Goal: Transaction & Acquisition: Purchase product/service

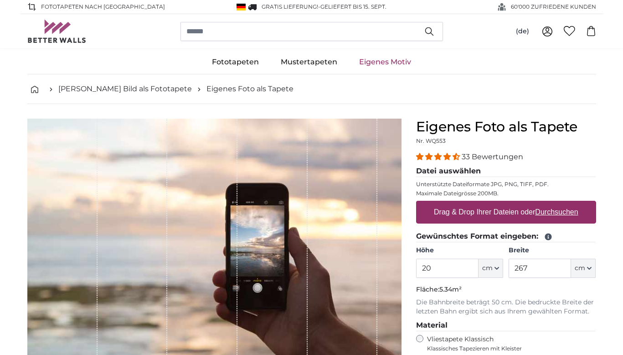
type input "2"
type input "160"
click at [530, 269] on input "267" at bounding box center [540, 267] width 62 height 19
type input "200"
click at [508, 212] on label "Drag & Drop Ihrer Dateien oder Durchsuchen" at bounding box center [506, 212] width 152 height 18
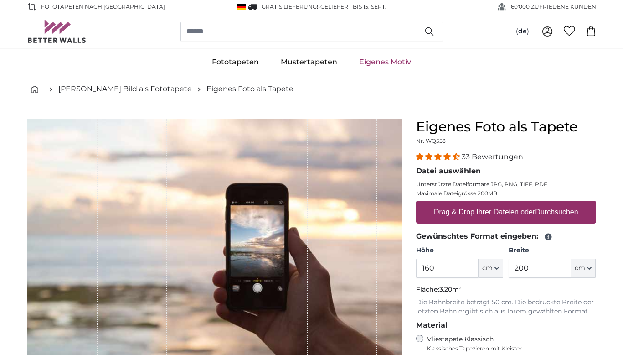
click at [508, 203] on input "Drag & Drop Ihrer Dateien oder Durchsuchen" at bounding box center [506, 202] width 180 height 3
type input "**********"
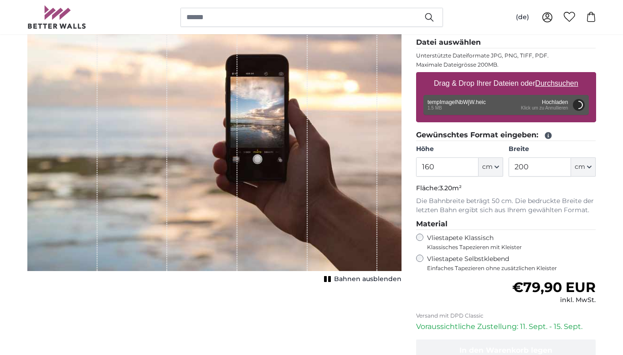
scroll to position [144, 0]
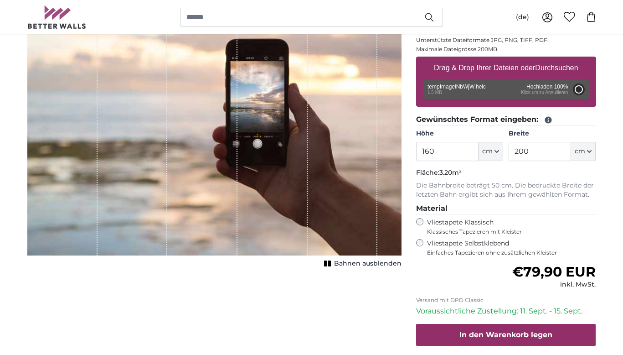
type input "200"
type input "266"
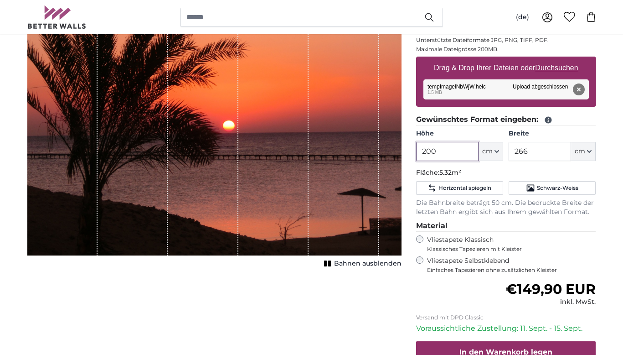
click at [440, 153] on input "200" at bounding box center [447, 151] width 62 height 19
type input "2"
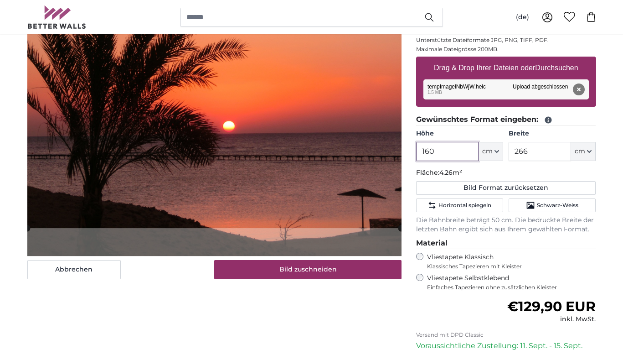
type input "160"
click at [539, 153] on input "266" at bounding box center [540, 151] width 62 height 19
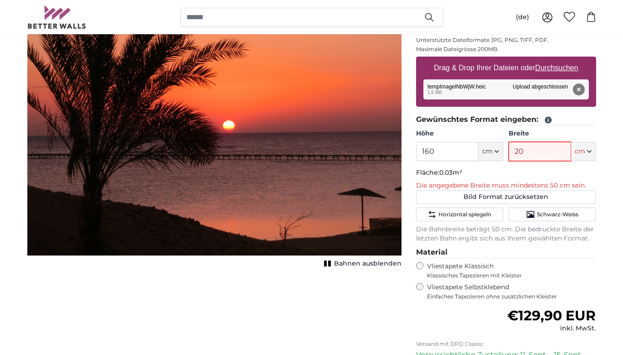
type input "200"
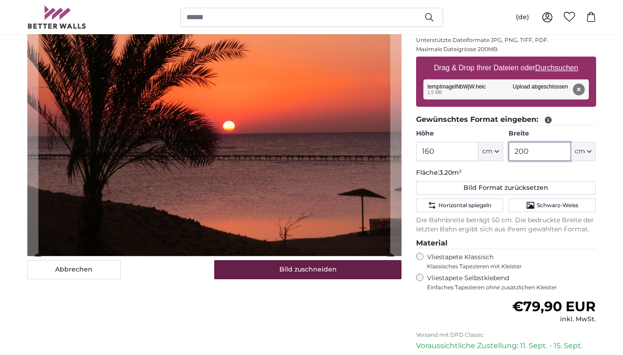
type input "200"
click at [317, 270] on button "Bild zuschneiden" at bounding box center [307, 269] width 187 height 19
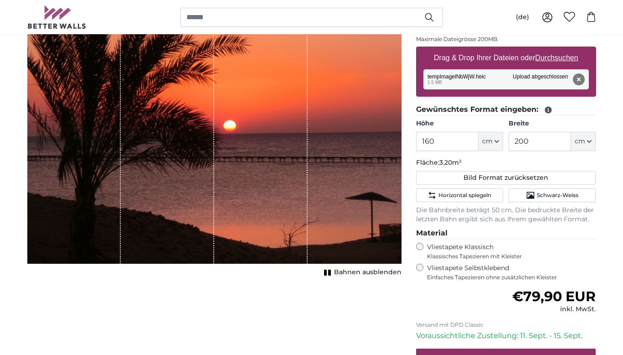
scroll to position [155, 0]
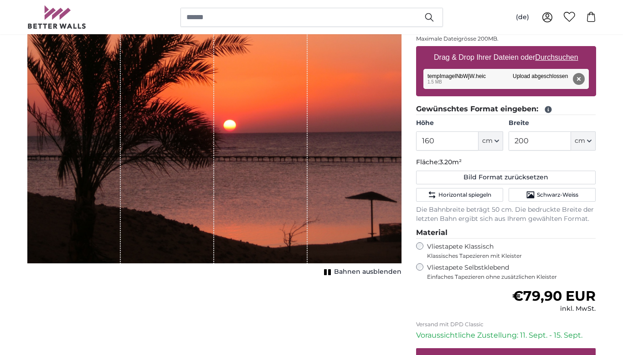
click at [502, 56] on label "Drag & Drop Ihrer Dateien oder Durchsuchen" at bounding box center [506, 57] width 152 height 18
click at [502, 49] on input "Drag & Drop Ihrer Dateien oder Durchsuchen" at bounding box center [506, 47] width 180 height 3
type input "**********"
click at [542, 56] on u "Durchsuchen" at bounding box center [556, 57] width 43 height 8
click at [542, 49] on input "Drag & Drop Ihrer Dateien oder Durchsuchen" at bounding box center [506, 47] width 180 height 3
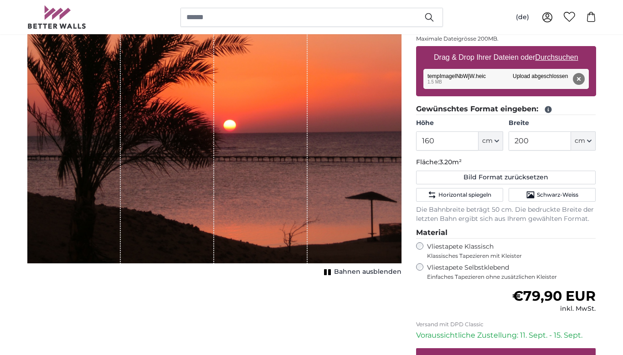
type input "**********"
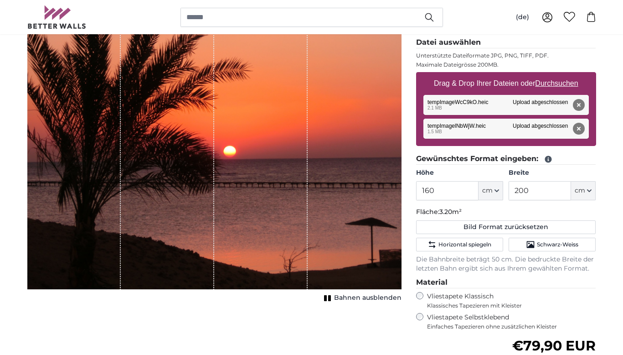
scroll to position [132, 0]
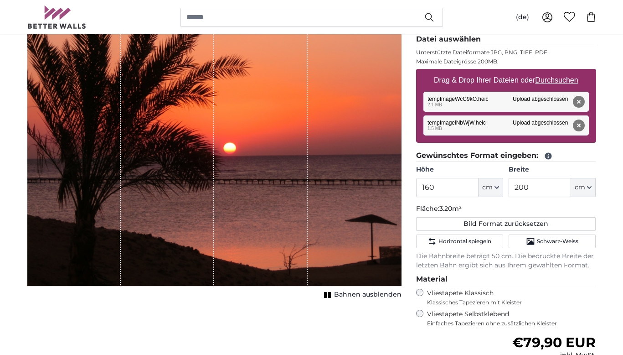
click at [331, 294] on rect "1 of 1" at bounding box center [329, 295] width 3 height 6
click at [331, 294] on rect "1 of 1" at bounding box center [330, 295] width 3 height 6
click at [527, 79] on label "Drag & Drop Ihrer Dateien oder Durchsuchen" at bounding box center [506, 80] width 152 height 18
click at [527, 72] on input "Drag & Drop Ihrer Dateien oder Durchsuchen" at bounding box center [506, 70] width 180 height 3
click at [523, 79] on label "Drag & Drop Ihrer Dateien oder Durchsuchen" at bounding box center [506, 80] width 152 height 18
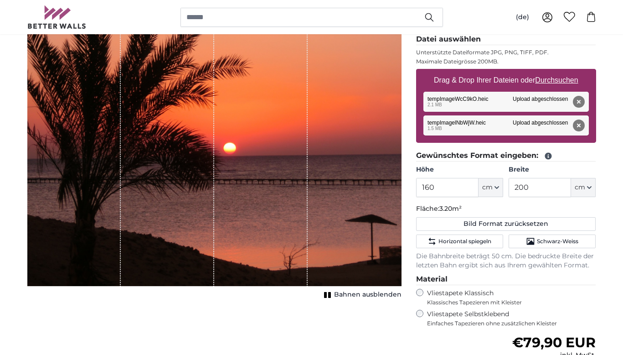
click at [523, 72] on input "Drag & Drop Ihrer Dateien oder Durchsuchen" at bounding box center [506, 70] width 180 height 3
type input "**********"
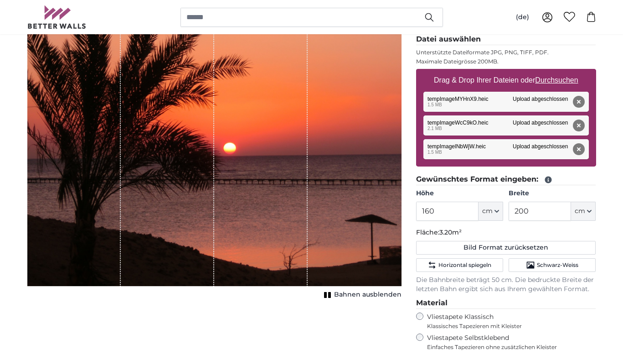
click at [441, 145] on div "Entfernen Nochmal versuchen Entfernen Hochladen Abbrechen Nochmal versuchen Ent…" at bounding box center [506, 149] width 165 height 20
click at [444, 145] on div "Entfernen Nochmal versuchen Entfernen Hochladen Abbrechen Nochmal versuchen Ent…" at bounding box center [506, 149] width 165 height 20
click at [581, 149] on button "Entfernen" at bounding box center [579, 149] width 12 height 12
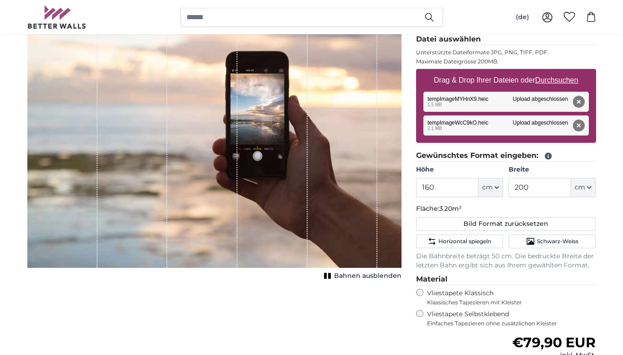
click at [578, 124] on button "Entfernen" at bounding box center [579, 125] width 12 height 12
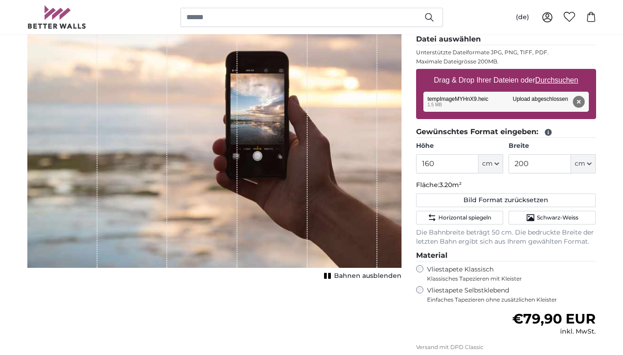
click at [440, 98] on div "Entfernen Nochmal versuchen Entfernen Hochladen Abbrechen Nochmal versuchen Ent…" at bounding box center [506, 102] width 165 height 20
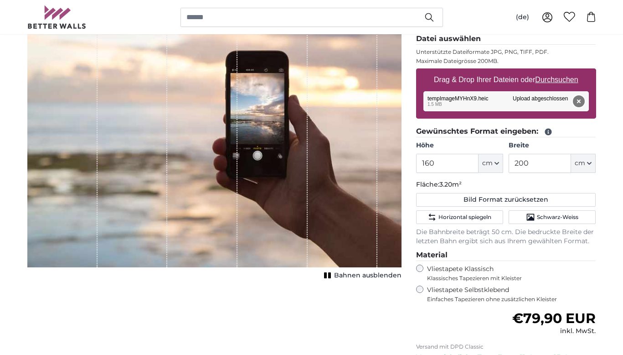
click at [579, 99] on button "Entfernen" at bounding box center [579, 101] width 12 height 12
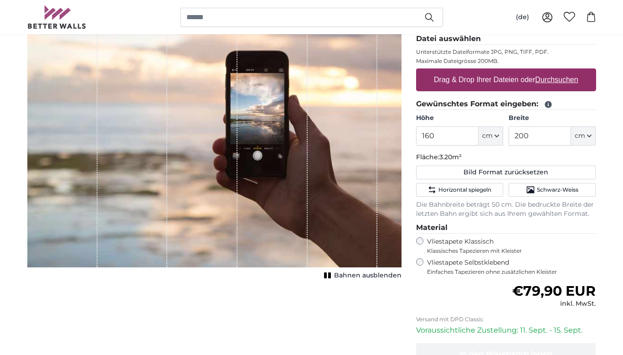
click at [491, 80] on label "Drag & Drop Ihrer Dateien oder Durchsuchen" at bounding box center [506, 80] width 152 height 18
click at [491, 71] on input "Drag & Drop Ihrer Dateien oder Durchsuchen" at bounding box center [506, 69] width 180 height 3
type input "**********"
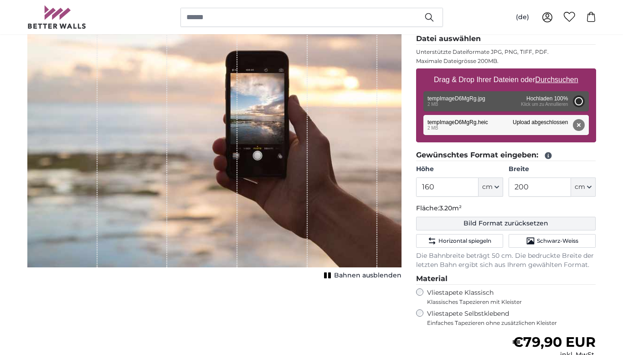
type input "200"
type input "266"
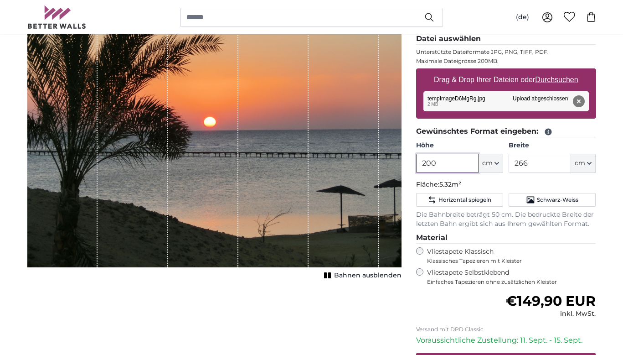
drag, startPoint x: 439, startPoint y: 164, endPoint x: 422, endPoint y: 163, distance: 17.3
click at [422, 163] on input "200" at bounding box center [447, 163] width 62 height 19
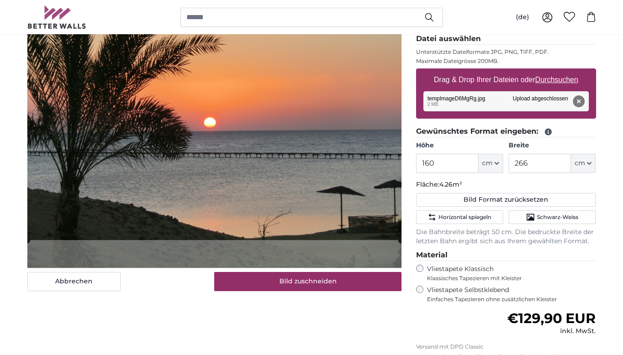
click at [580, 100] on button "Entfernen" at bounding box center [579, 101] width 12 height 12
type input "200"
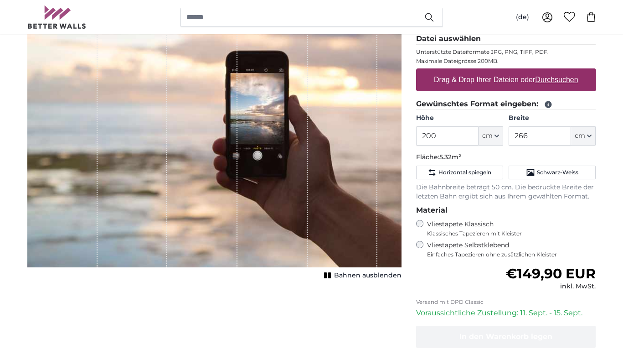
click at [505, 78] on label "Drag & Drop Ihrer Dateien oder Durchsuchen" at bounding box center [506, 80] width 152 height 18
click at [505, 71] on input "Drag & Drop Ihrer Dateien oder Durchsuchen" at bounding box center [506, 69] width 180 height 3
type input "**********"
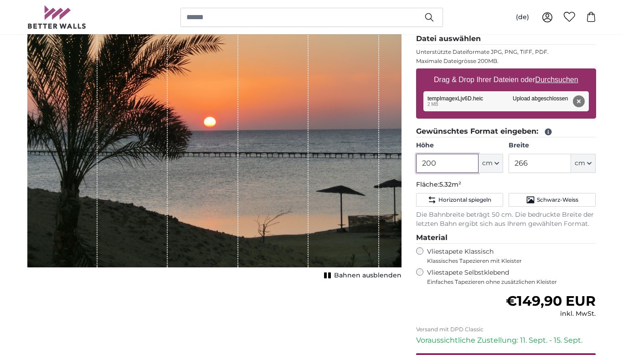
click at [443, 162] on input "200" at bounding box center [447, 163] width 62 height 19
type input "2"
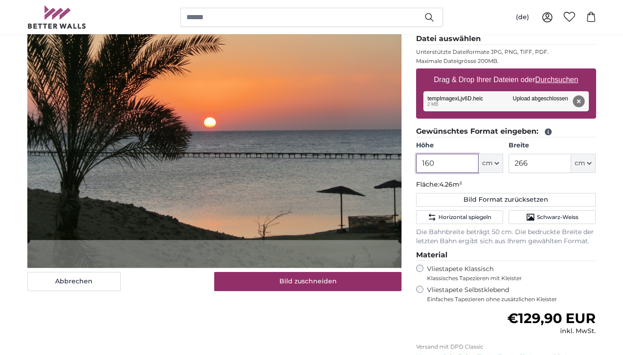
type input "160"
drag, startPoint x: 529, startPoint y: 165, endPoint x: 511, endPoint y: 164, distance: 18.3
click at [511, 164] on input "266" at bounding box center [540, 163] width 62 height 19
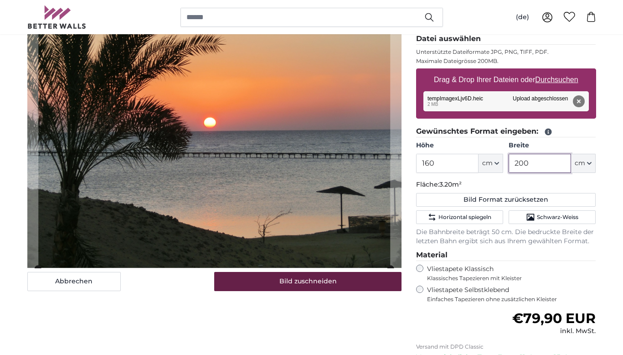
type input "200"
click at [300, 283] on button "Bild zuschneiden" at bounding box center [307, 281] width 187 height 19
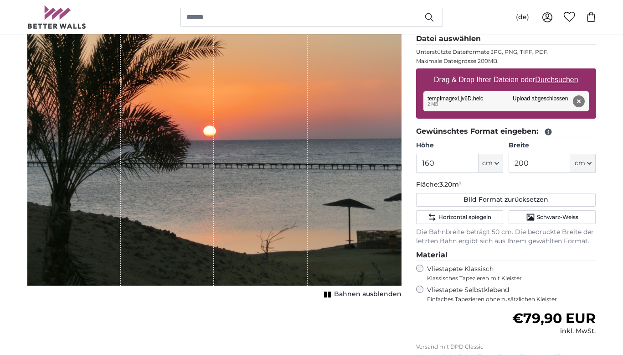
click at [523, 79] on label "Drag & Drop Ihrer Dateien oder Durchsuchen" at bounding box center [506, 80] width 152 height 18
click at [523, 71] on input "Drag & Drop Ihrer Dateien oder Durchsuchen" at bounding box center [506, 69] width 180 height 3
type input "**********"
click at [579, 100] on button "Entfernen" at bounding box center [579, 101] width 12 height 12
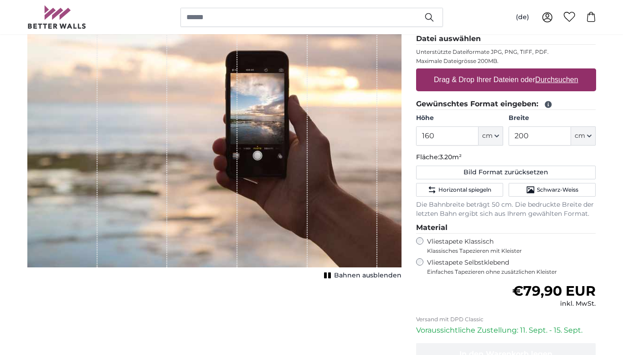
click at [502, 79] on label "Drag & Drop Ihrer Dateien oder Durchsuchen" at bounding box center [506, 80] width 152 height 18
click at [502, 71] on input "Drag & Drop Ihrer Dateien oder Durchsuchen" at bounding box center [506, 69] width 180 height 3
type input "**********"
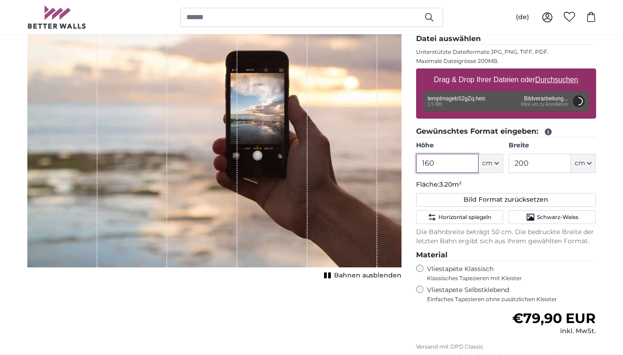
drag, startPoint x: 434, startPoint y: 163, endPoint x: 418, endPoint y: 165, distance: 16.0
click at [418, 165] on input "160" at bounding box center [447, 163] width 62 height 19
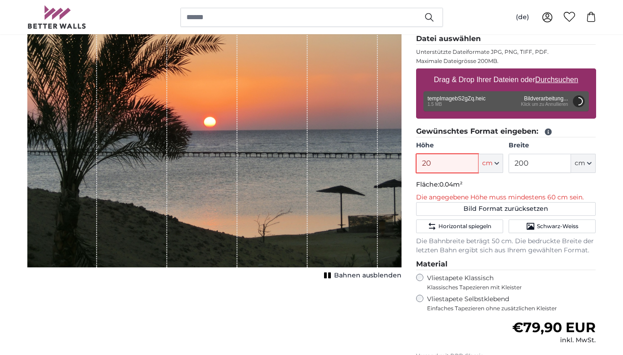
type input "200"
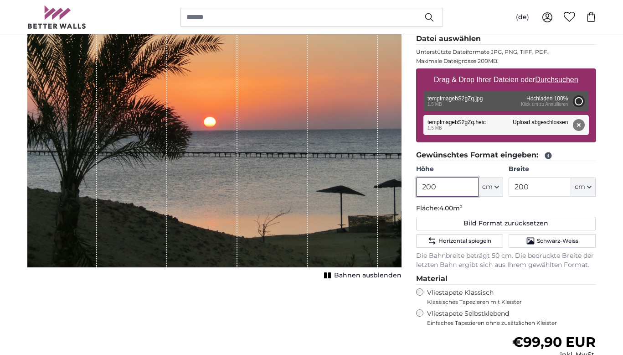
type input "266"
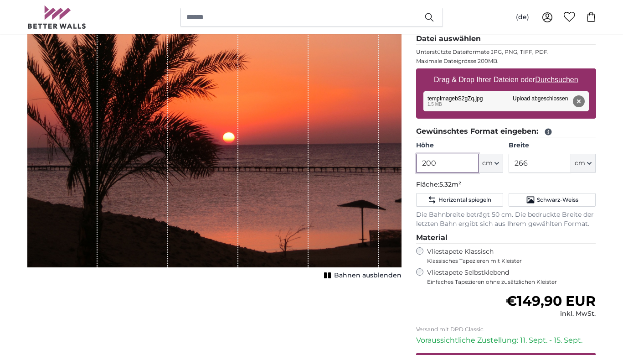
drag, startPoint x: 432, startPoint y: 162, endPoint x: 416, endPoint y: 166, distance: 16.5
click at [412, 164] on div "Eigenes Foto als Tapete Nr. WQ553 33 Bewertungen Datei auswählen Unterstützte D…" at bounding box center [506, 213] width 195 height 455
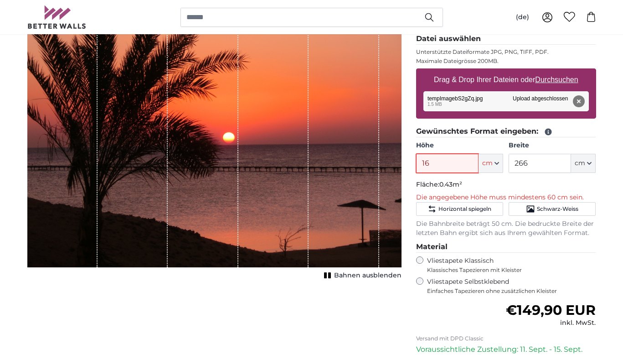
type input "160"
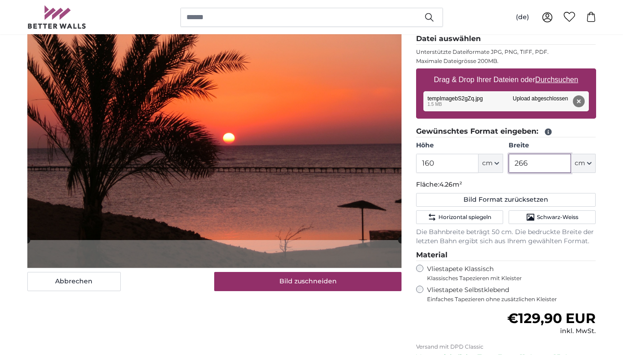
drag, startPoint x: 530, startPoint y: 162, endPoint x: 618, endPoint y: 207, distance: 99.3
click at [530, 162] on input "266" at bounding box center [540, 163] width 62 height 19
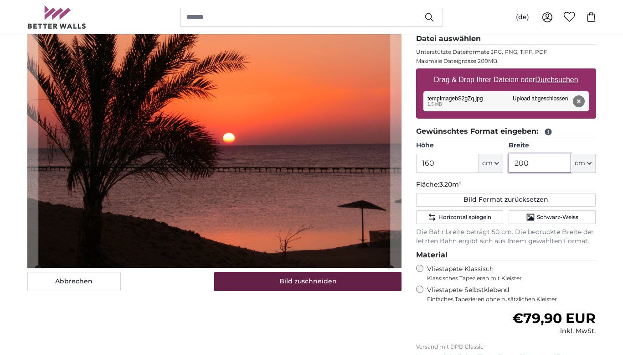
type input "200"
click at [331, 284] on button "Bild zuschneiden" at bounding box center [307, 281] width 187 height 19
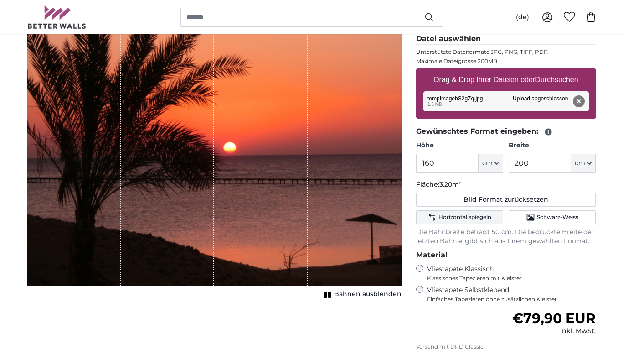
click at [469, 217] on span "Horizontal spiegeln" at bounding box center [465, 216] width 53 height 7
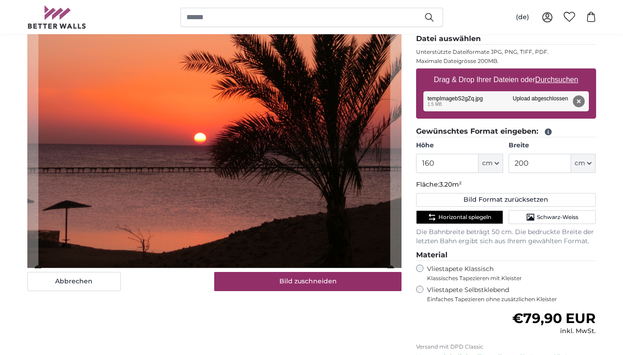
scroll to position [132, 1]
click at [473, 217] on span "Horizontal spiegeln" at bounding box center [465, 216] width 53 height 7
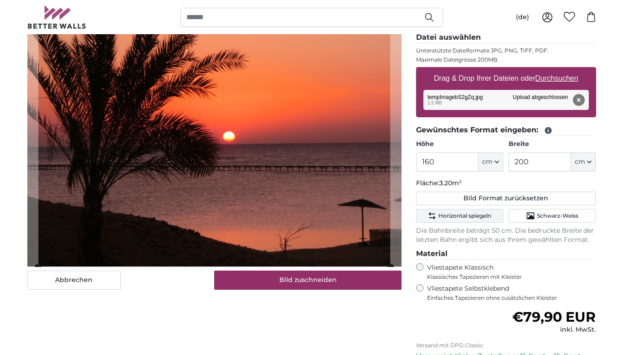
scroll to position [134, 0]
click at [474, 216] on span "Horizontal spiegeln" at bounding box center [465, 215] width 53 height 7
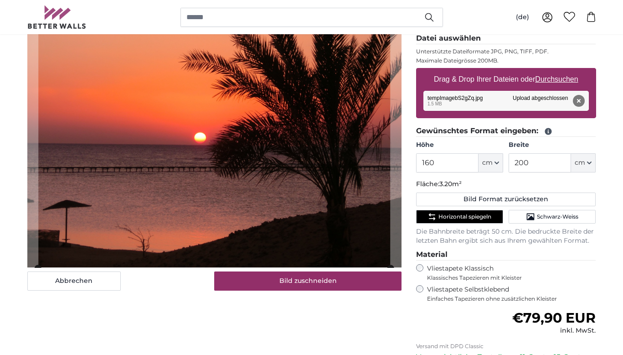
click at [474, 216] on span "Horizontal spiegeln" at bounding box center [465, 216] width 53 height 7
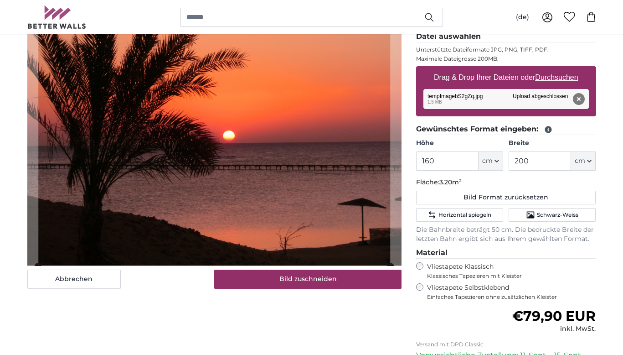
scroll to position [134, 0]
click at [310, 280] on button "Bild zuschneiden" at bounding box center [307, 278] width 187 height 19
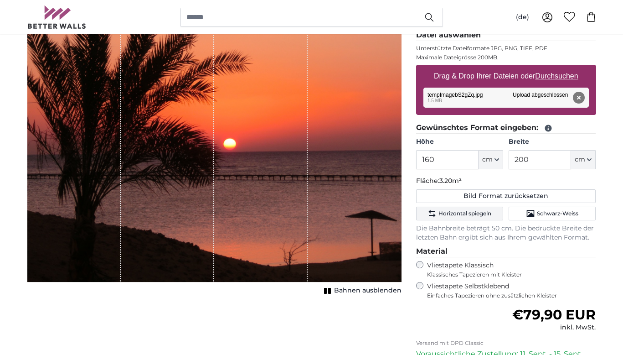
click at [480, 212] on span "Horizontal spiegeln" at bounding box center [465, 213] width 53 height 7
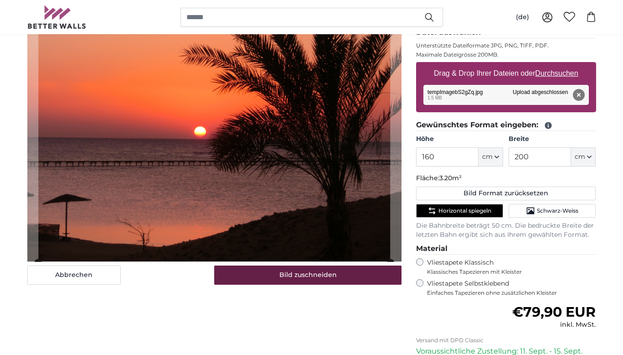
click at [312, 277] on button "Bild zuschneiden" at bounding box center [307, 274] width 187 height 19
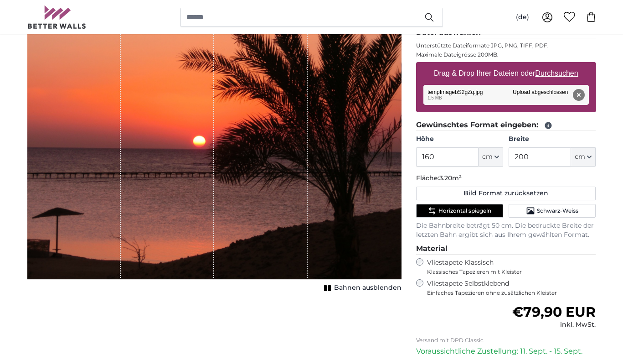
scroll to position [136, 0]
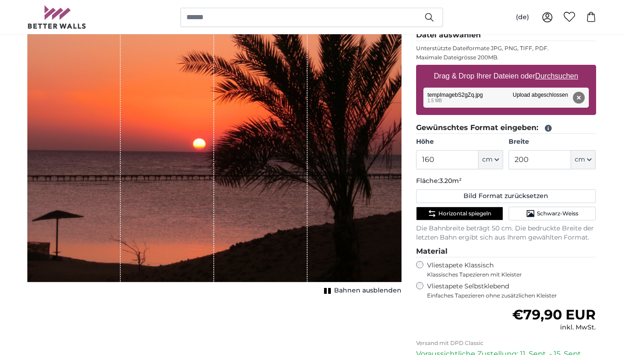
click at [475, 211] on span "Horizontal spiegeln" at bounding box center [465, 213] width 53 height 7
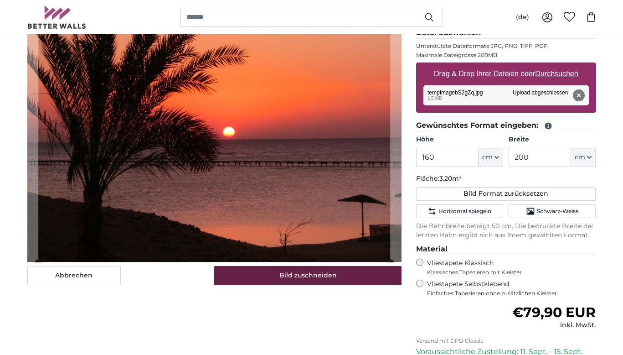
scroll to position [140, 0]
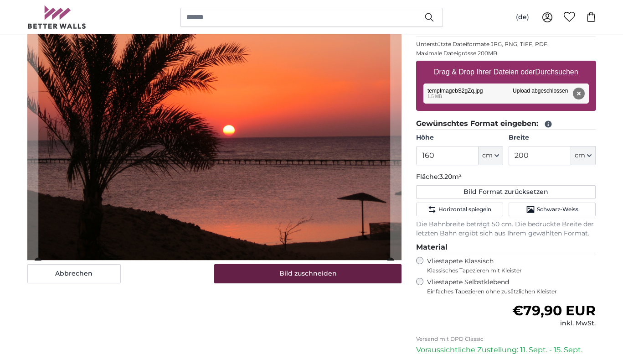
click at [325, 278] on button "Bild zuschneiden" at bounding box center [307, 273] width 187 height 19
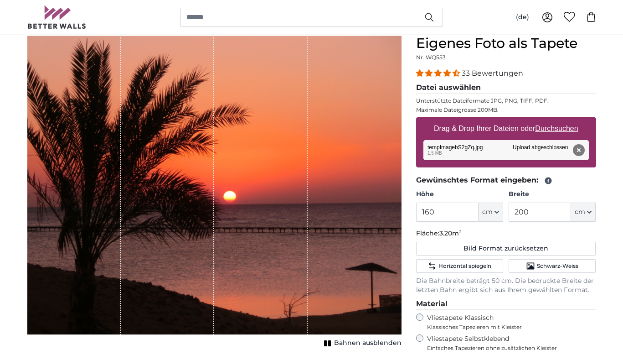
scroll to position [84, 0]
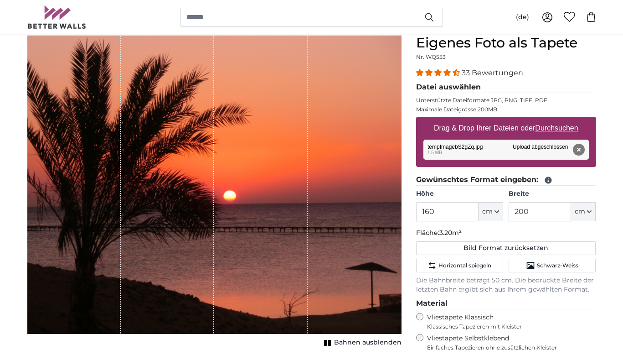
click at [520, 126] on label "Drag & Drop Ihrer Dateien oder Durchsuchen" at bounding box center [506, 128] width 152 height 18
click at [520, 119] on input "Drag & Drop Ihrer Dateien oder Durchsuchen" at bounding box center [506, 118] width 180 height 3
type input "**********"
click at [331, 343] on rect "1 of 1" at bounding box center [329, 343] width 3 height 6
click at [579, 149] on button "Entfernen" at bounding box center [579, 150] width 12 height 12
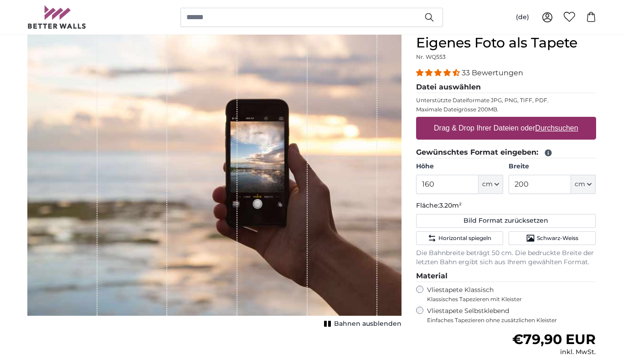
click at [499, 126] on label "Drag & Drop Ihrer Dateien oder Durchsuchen" at bounding box center [506, 128] width 152 height 18
click at [499, 119] on input "Drag & Drop Ihrer Dateien oder Durchsuchen" at bounding box center [506, 118] width 180 height 3
type input "**********"
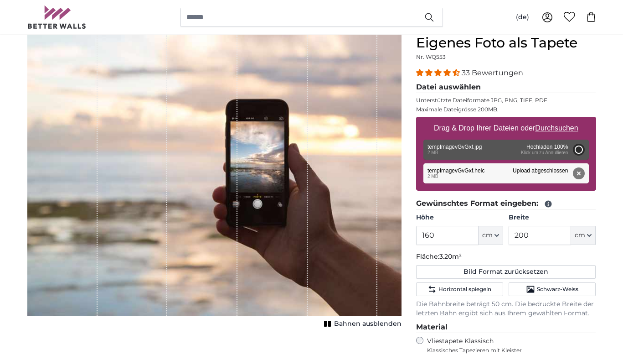
type input "200"
type input "266"
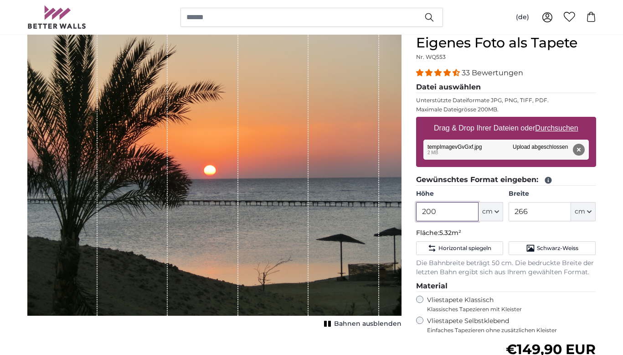
drag, startPoint x: 414, startPoint y: 210, endPoint x: 407, endPoint y: 210, distance: 6.8
click at [407, 210] on product-detail "Abbrechen Bild zuschneiden Bahnen ausblenden Eigenes Foto als Tapete Nr. WQ553 …" at bounding box center [312, 255] width 584 height 470
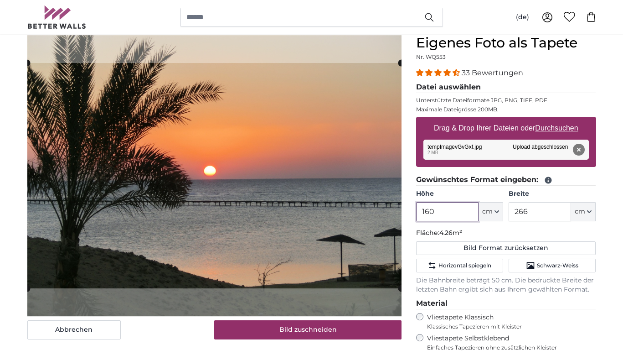
type input "160"
drag, startPoint x: 527, startPoint y: 210, endPoint x: 602, endPoint y: 235, distance: 78.7
click at [527, 210] on input "266" at bounding box center [540, 211] width 62 height 19
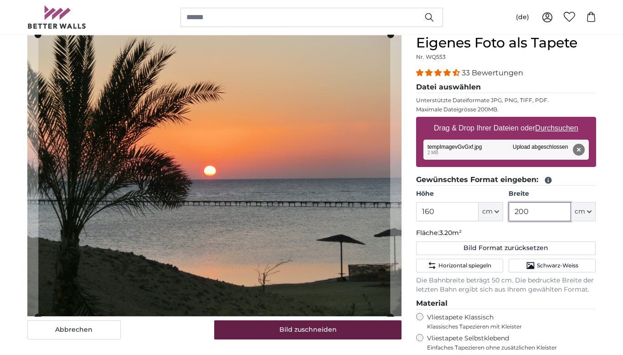
type input "200"
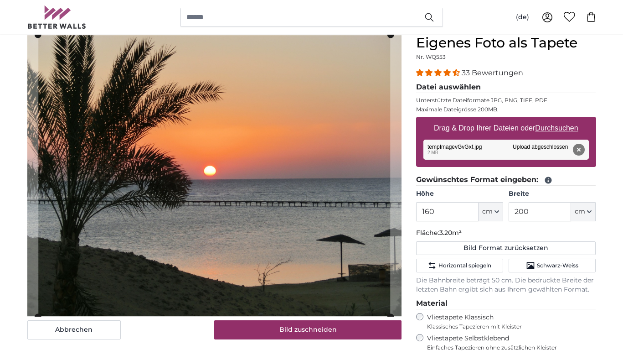
click at [322, 329] on button "Bild zuschneiden" at bounding box center [307, 329] width 187 height 19
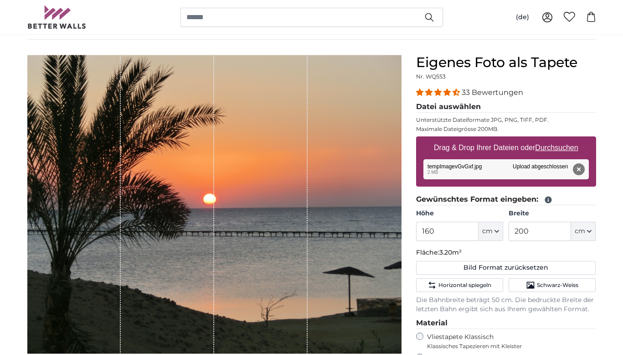
scroll to position [64, 0]
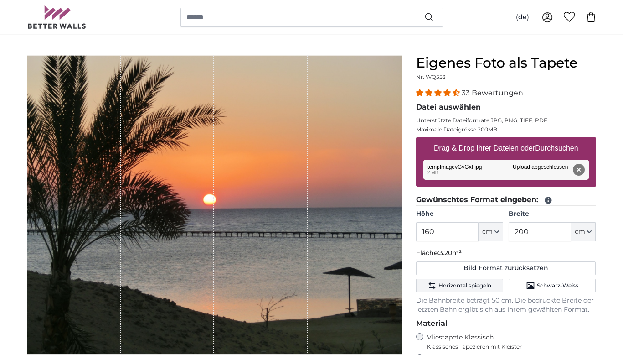
click at [464, 284] on span "Horizontal spiegeln" at bounding box center [465, 285] width 53 height 7
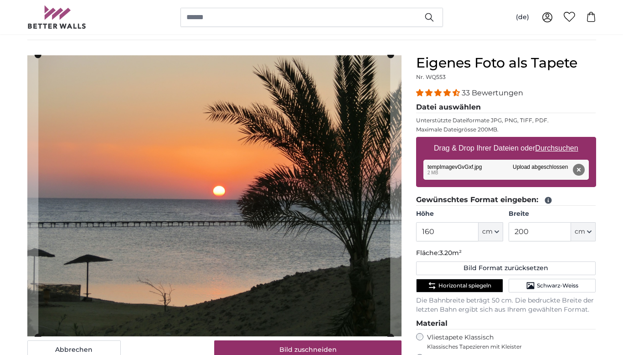
click at [304, 350] on button "Bild zuschneiden" at bounding box center [307, 349] width 187 height 19
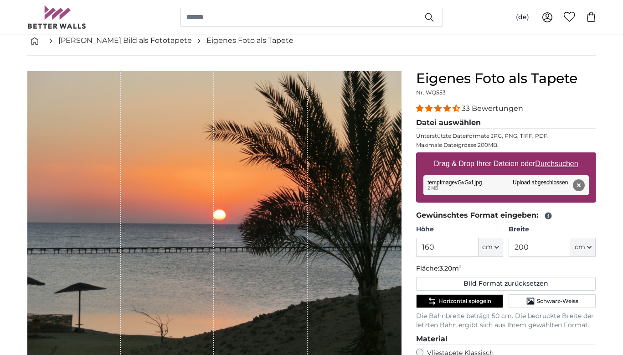
scroll to position [47, 0]
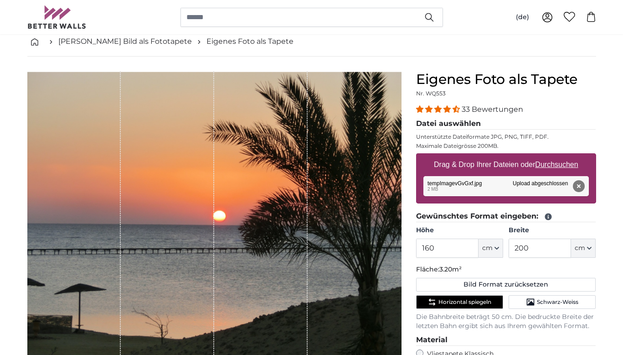
click at [520, 163] on label "Drag & Drop Ihrer Dateien oder Durchsuchen" at bounding box center [506, 164] width 152 height 18
click at [520, 156] on input "Drag & Drop Ihrer Dateien oder Durchsuchen" at bounding box center [506, 154] width 180 height 3
type input "**********"
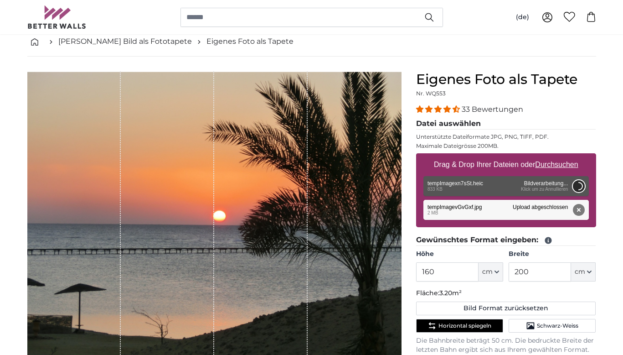
click at [579, 186] on button "Abbrechen" at bounding box center [579, 186] width 12 height 12
click at [549, 191] on div "Entfernen Nochmal versuchen Entfernen Hochladen Abbrechen Nochmal versuchen Ent…" at bounding box center [506, 186] width 165 height 20
type input "200"
type input "266"
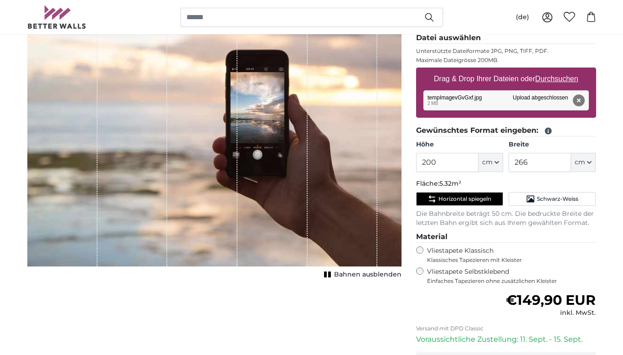
scroll to position [134, 0]
click at [341, 274] on span "Bahnen ausblenden" at bounding box center [367, 273] width 67 height 9
click at [462, 96] on div "Entfernen Nochmal versuchen Entfernen Hochladen Abbrechen Nochmal versuchen Ent…" at bounding box center [506, 100] width 165 height 20
click at [437, 98] on div "Entfernen Nochmal versuchen Entfernen Hochladen Abbrechen Nochmal versuchen Ent…" at bounding box center [506, 100] width 165 height 20
click at [579, 99] on button "Entfernen" at bounding box center [579, 100] width 12 height 12
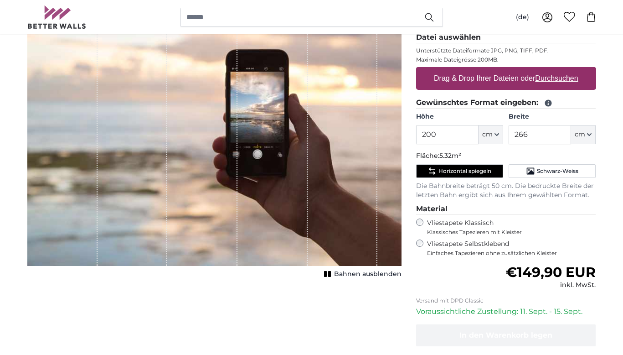
click at [495, 78] on label "Drag & Drop Ihrer Dateien oder Durchsuchen" at bounding box center [506, 78] width 152 height 18
click at [495, 70] on input "Drag & Drop Ihrer Dateien oder Durchsuchen" at bounding box center [506, 68] width 180 height 3
type input "**********"
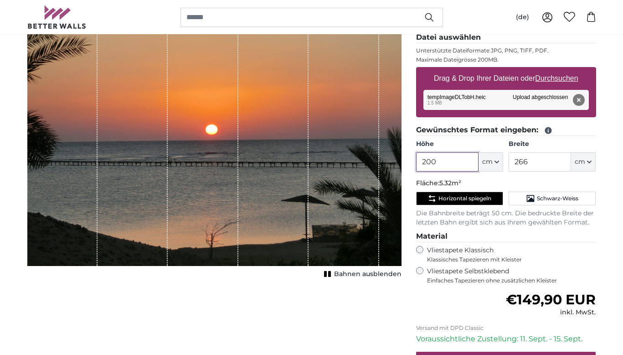
drag, startPoint x: 429, startPoint y: 161, endPoint x: 398, endPoint y: 161, distance: 31.5
click at [398, 161] on product-detail "Abbrechen Bild zuschneiden Bahnen ausblenden Eigenes Foto als Tapete Nr. WQ553 …" at bounding box center [312, 205] width 584 height 470
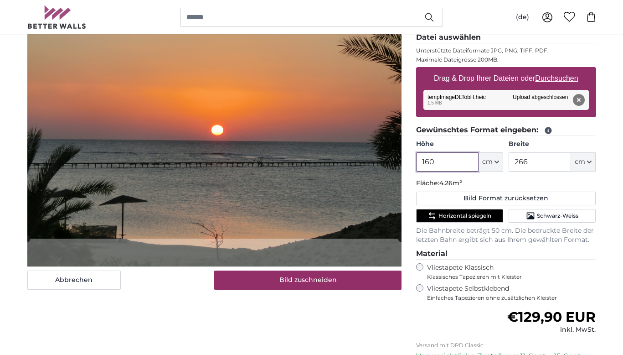
type input "160"
click at [532, 162] on input "266" at bounding box center [540, 161] width 62 height 19
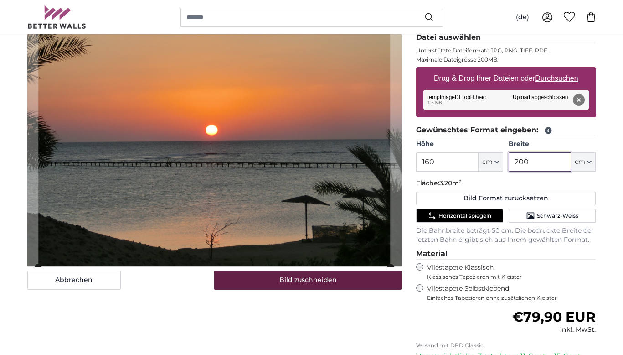
type input "200"
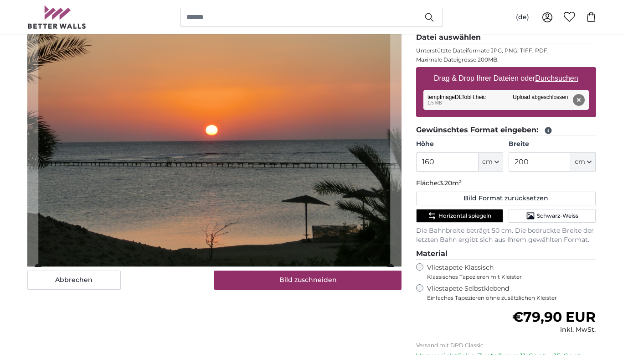
click at [315, 280] on button "Bild zuschneiden" at bounding box center [307, 279] width 187 height 19
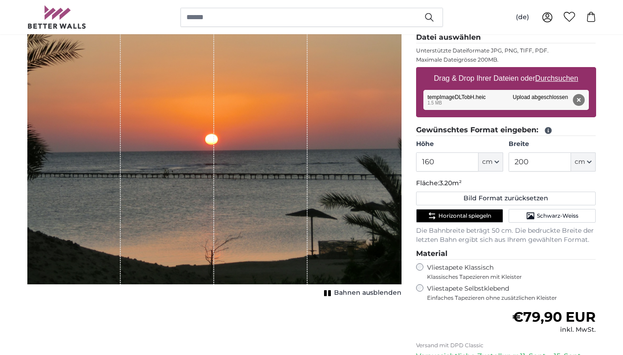
click at [469, 213] on span "Horizontal spiegeln" at bounding box center [465, 215] width 53 height 7
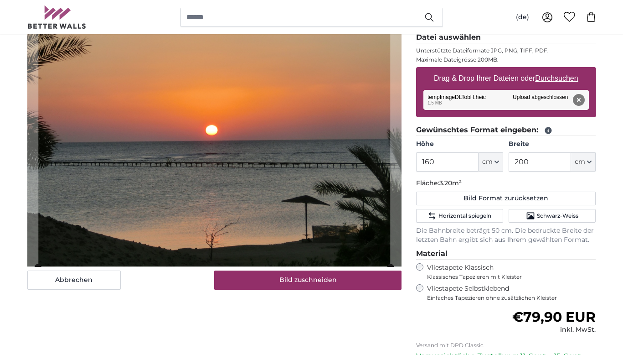
click at [319, 279] on button "Bild zuschneiden" at bounding box center [307, 279] width 187 height 19
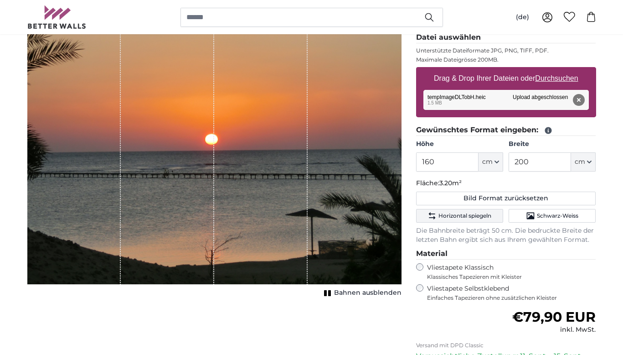
click at [458, 214] on span "Horizontal spiegeln" at bounding box center [465, 215] width 53 height 7
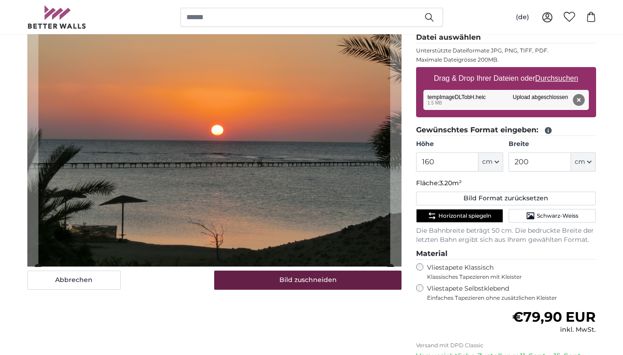
click at [325, 278] on button "Bild zuschneiden" at bounding box center [307, 279] width 187 height 19
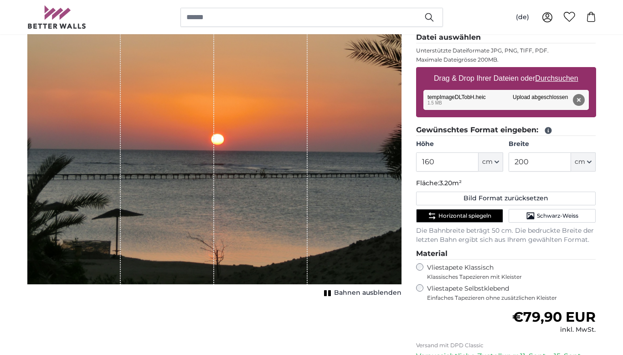
click at [464, 212] on span "Horizontal spiegeln" at bounding box center [465, 215] width 53 height 7
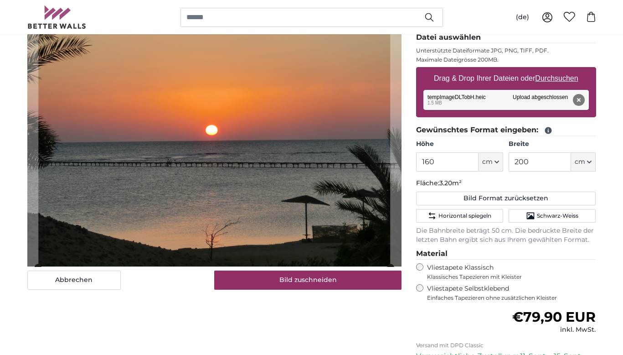
click at [310, 273] on button "Bild zuschneiden" at bounding box center [307, 279] width 187 height 19
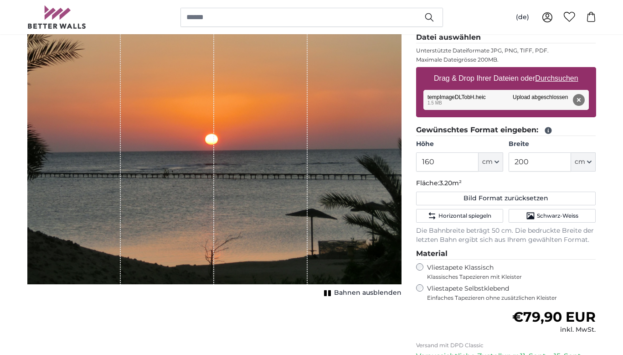
click at [578, 97] on button "Entfernen" at bounding box center [579, 100] width 12 height 12
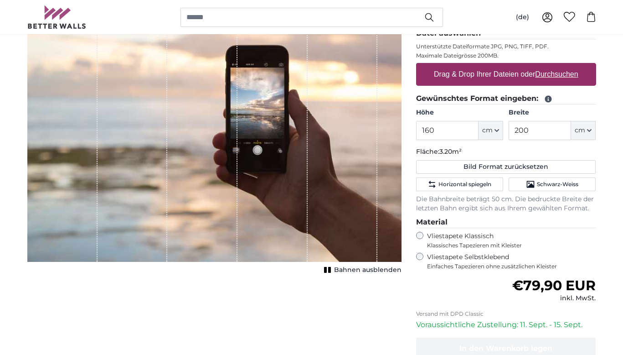
scroll to position [138, 0]
click at [509, 75] on label "Drag & Drop Ihrer Dateien oder Durchsuchen" at bounding box center [506, 74] width 152 height 18
click at [509, 66] on input "Drag & Drop Ihrer Dateien oder Durchsuchen" at bounding box center [506, 64] width 180 height 3
type input "**********"
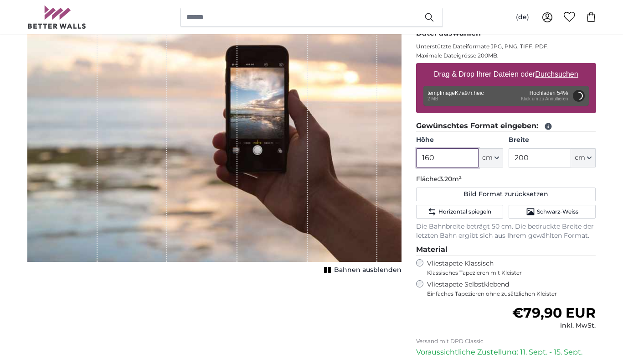
drag, startPoint x: 439, startPoint y: 155, endPoint x: 418, endPoint y: 161, distance: 22.1
click at [419, 157] on input "160" at bounding box center [447, 157] width 62 height 19
type input "200"
type input "266"
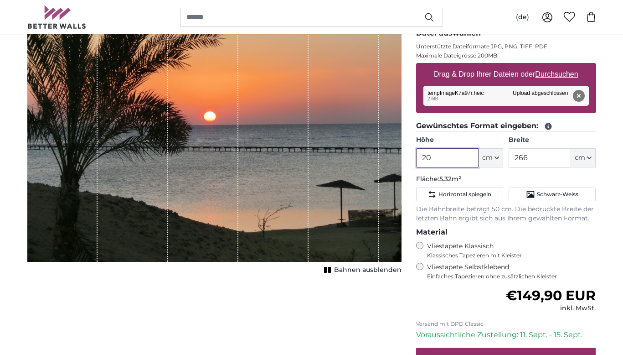
type input "2"
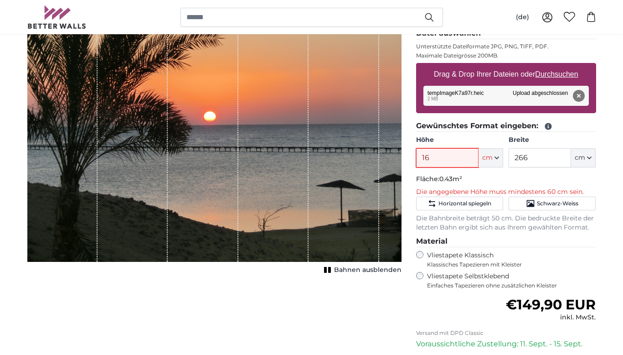
type input "160"
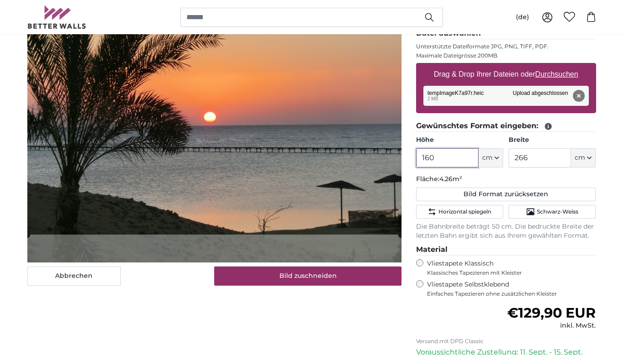
type input "160"
drag, startPoint x: 536, startPoint y: 158, endPoint x: 622, endPoint y: 166, distance: 86.5
click at [536, 158] on input "266" at bounding box center [540, 157] width 62 height 19
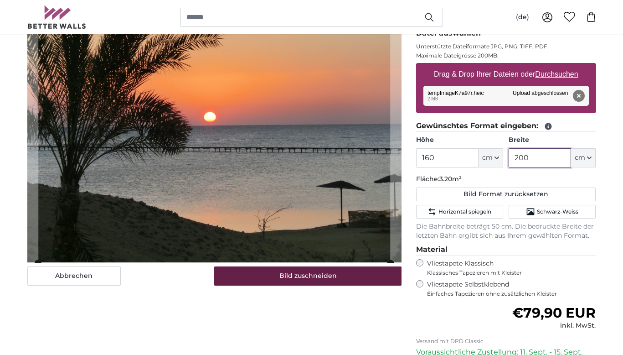
type input "200"
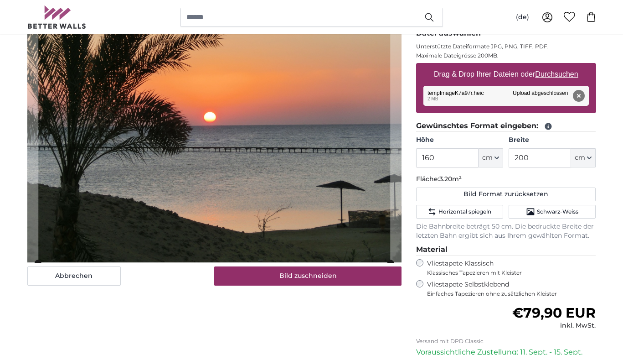
click at [309, 274] on button "Bild zuschneiden" at bounding box center [307, 275] width 187 height 19
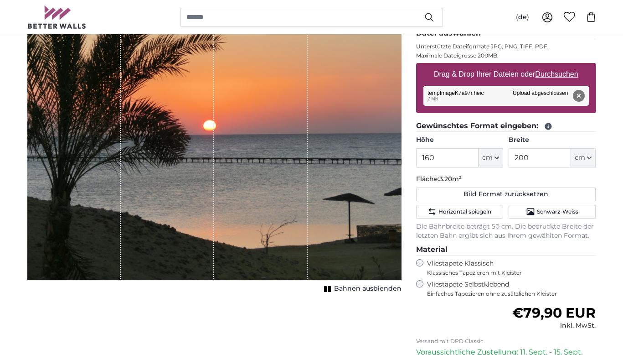
click at [332, 289] on icon "1 of 1" at bounding box center [327, 288] width 9 height 7
click at [461, 210] on span "Horizontal spiegeln" at bounding box center [465, 211] width 53 height 7
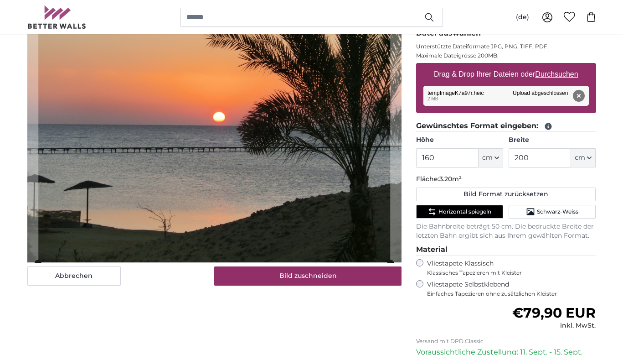
click at [455, 209] on span "Horizontal spiegeln" at bounding box center [465, 211] width 53 height 7
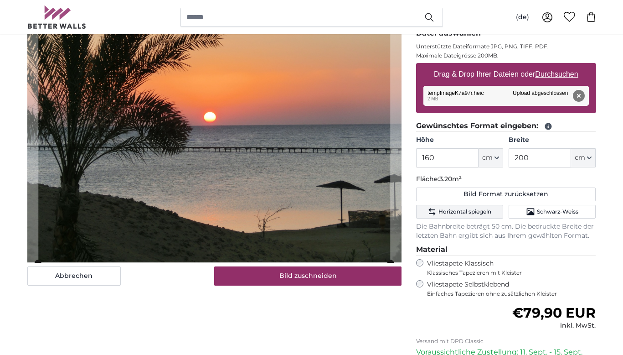
click at [467, 209] on span "Horizontal spiegeln" at bounding box center [465, 211] width 53 height 7
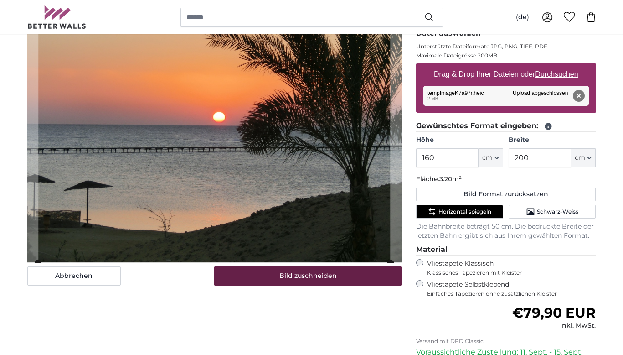
click at [310, 274] on button "Bild zuschneiden" at bounding box center [307, 275] width 187 height 19
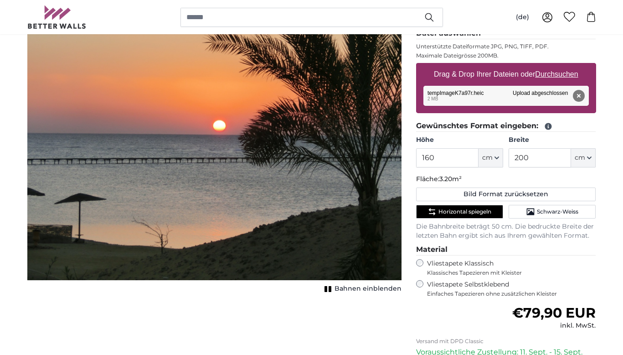
click at [469, 208] on span "Horizontal spiegeln" at bounding box center [465, 211] width 53 height 7
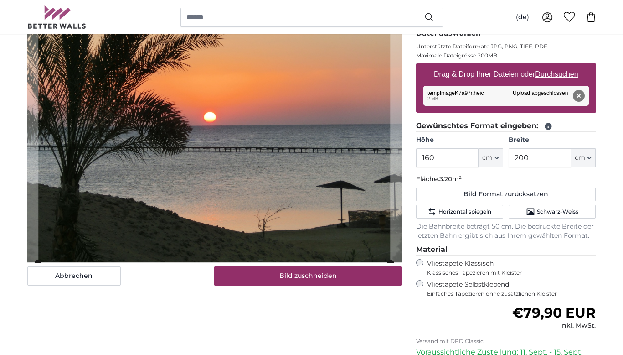
click at [319, 275] on button "Bild zuschneiden" at bounding box center [307, 275] width 187 height 19
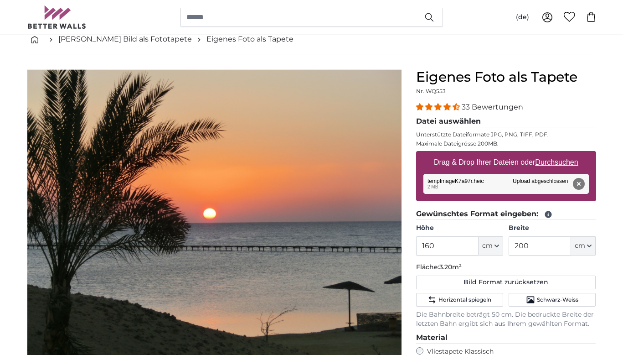
scroll to position [49, 0]
